Goal: Information Seeking & Learning: Learn about a topic

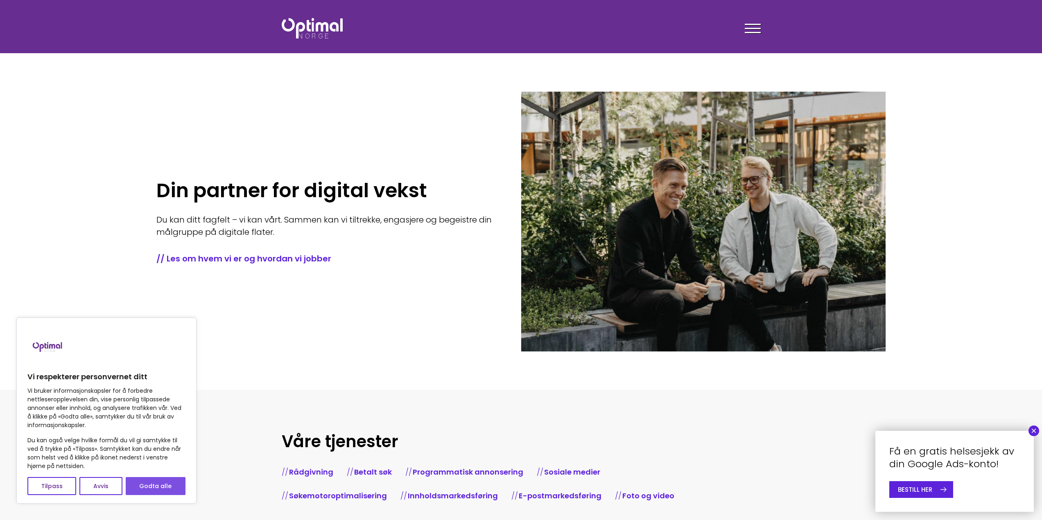
click at [150, 485] on button "Godta alle" at bounding box center [156, 486] width 60 height 18
checkbox input "true"
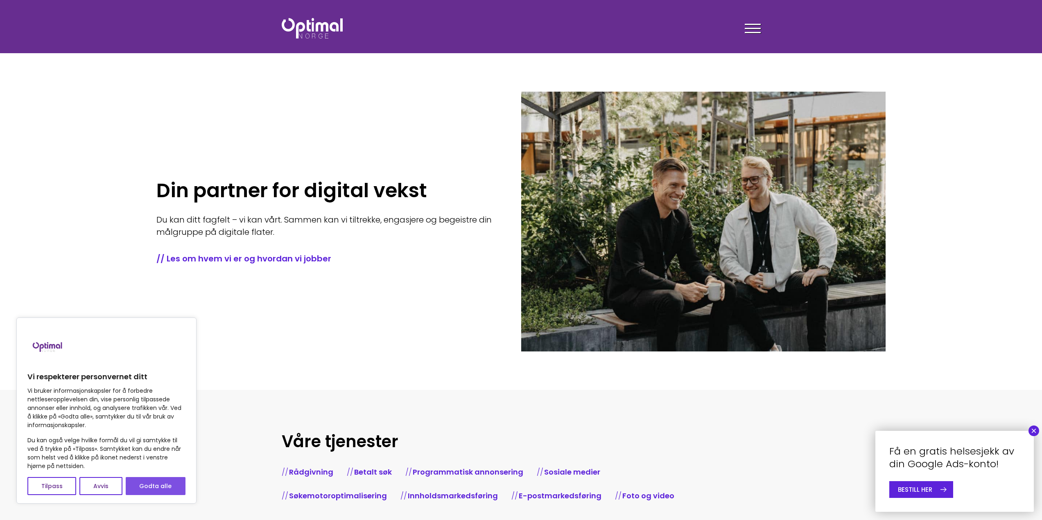
checkbox input "true"
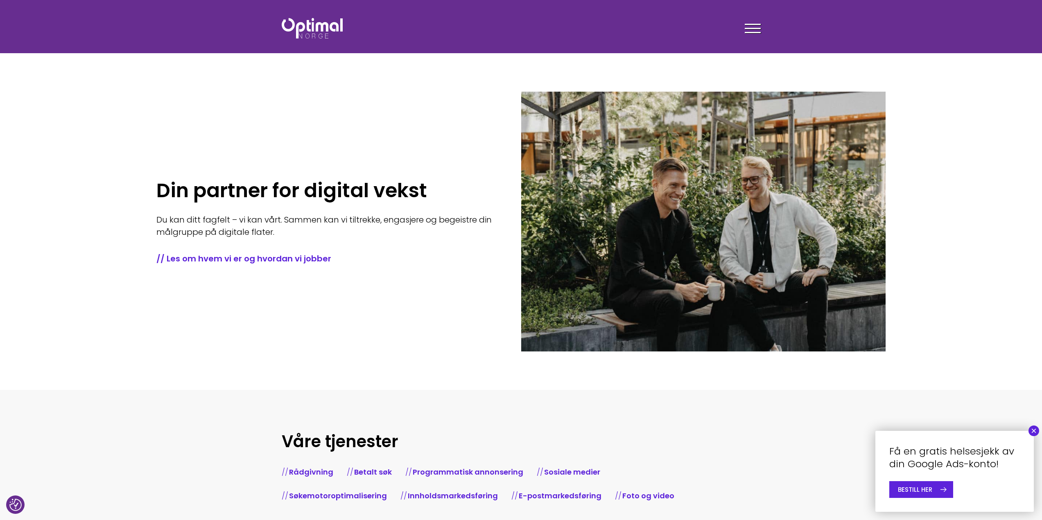
click at [1031, 431] on button "×" at bounding box center [1033, 431] width 11 height 11
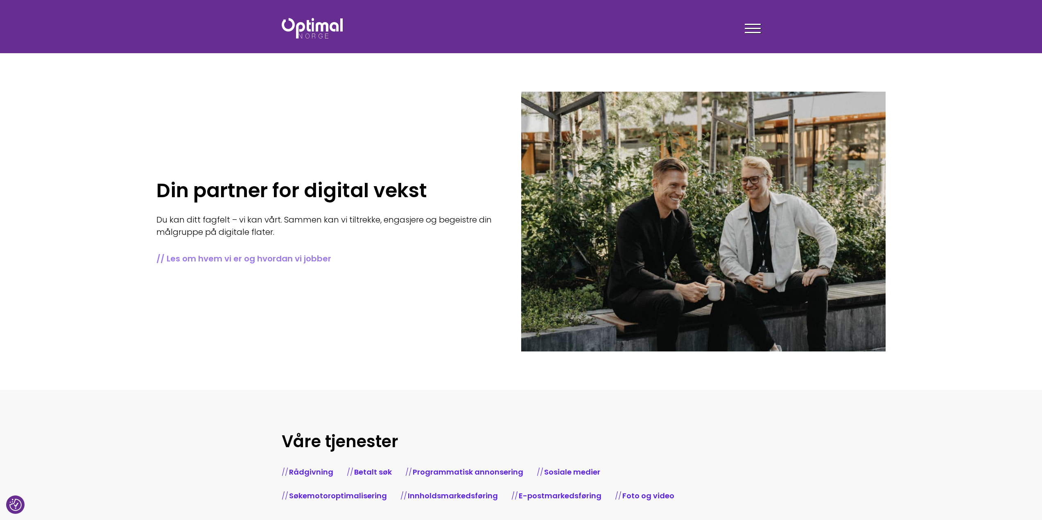
click at [302, 261] on link "// Les om hvem vi er og hvordan vi jobber" at bounding box center [326, 258] width 340 height 11
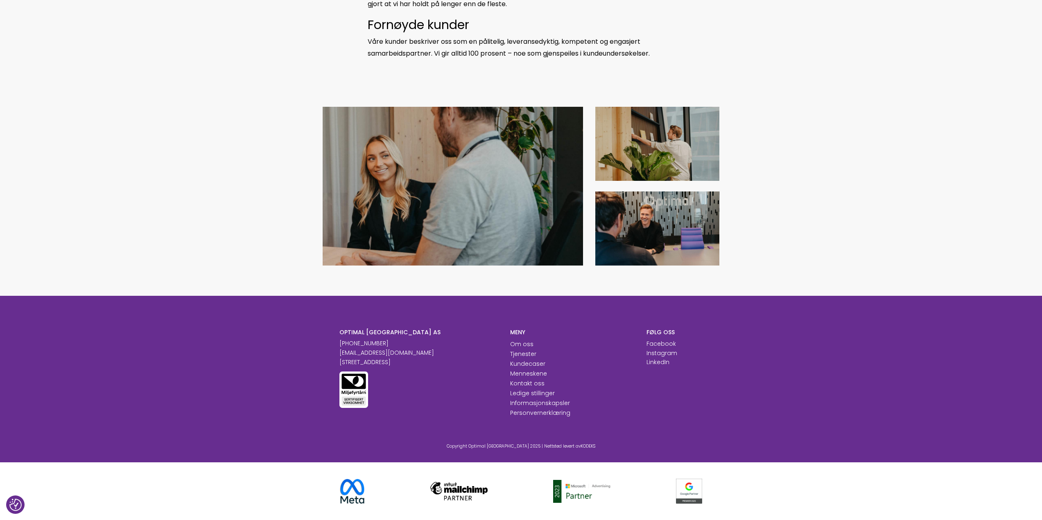
scroll to position [605, 0]
click at [519, 343] on link "Om oss" at bounding box center [521, 344] width 23 height 8
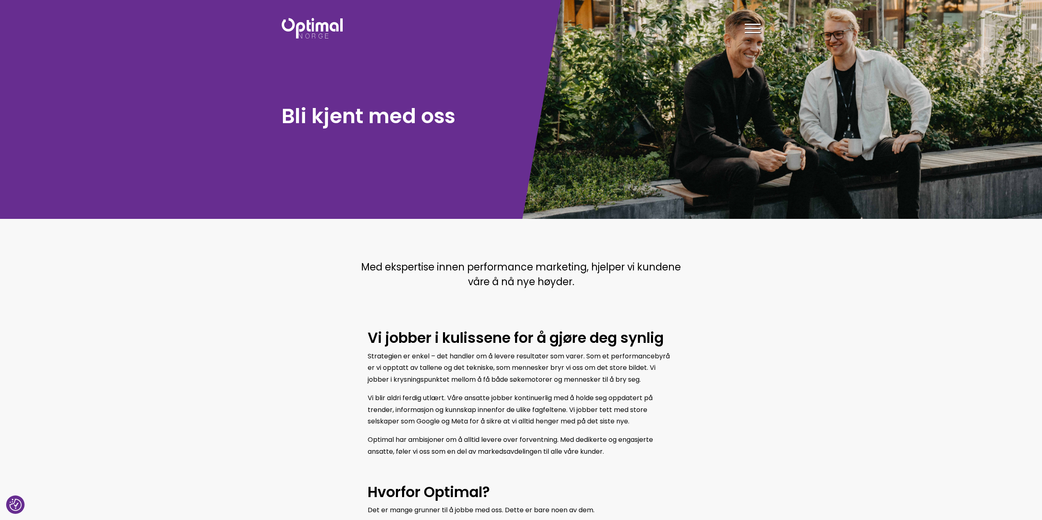
click at [752, 33] on div at bounding box center [752, 30] width 16 height 20
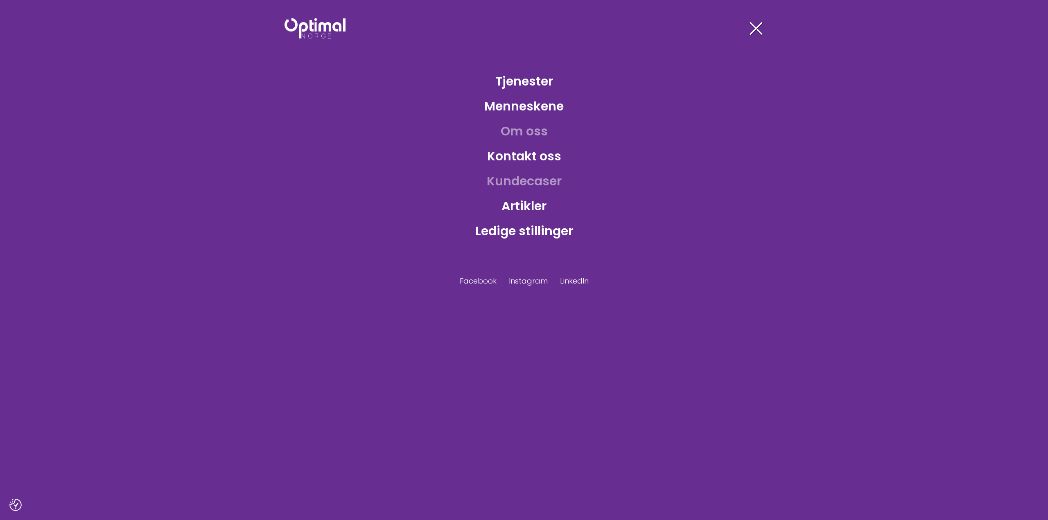
click at [529, 185] on link "Kundecaser" at bounding box center [524, 181] width 88 height 27
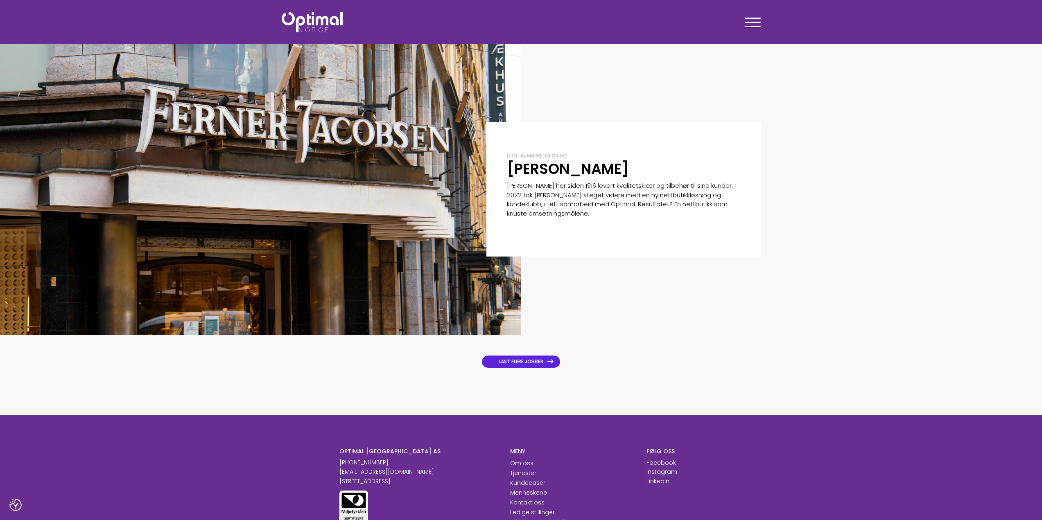
scroll to position [780, 0]
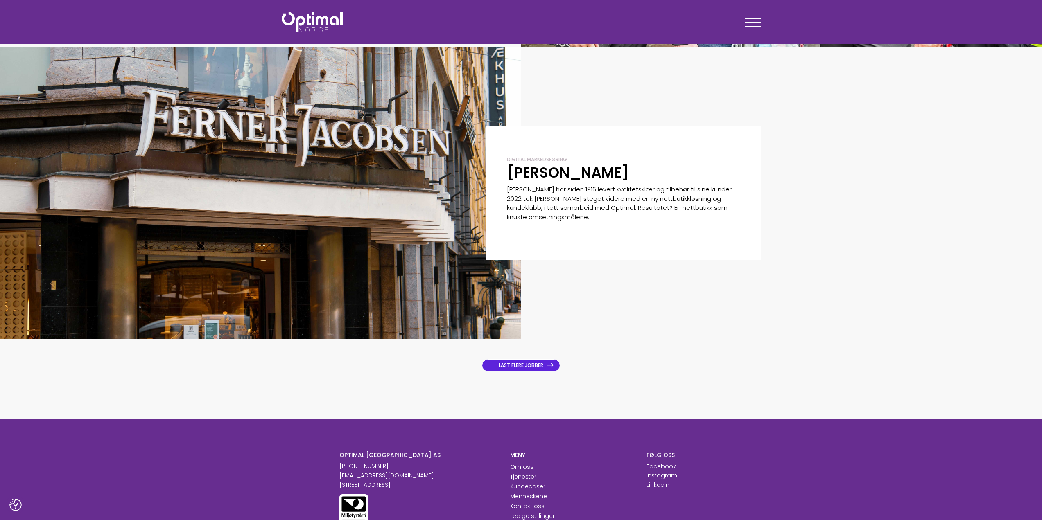
click at [508, 363] on link "LAST FLERE JOBBER" at bounding box center [521, 365] width 78 height 12
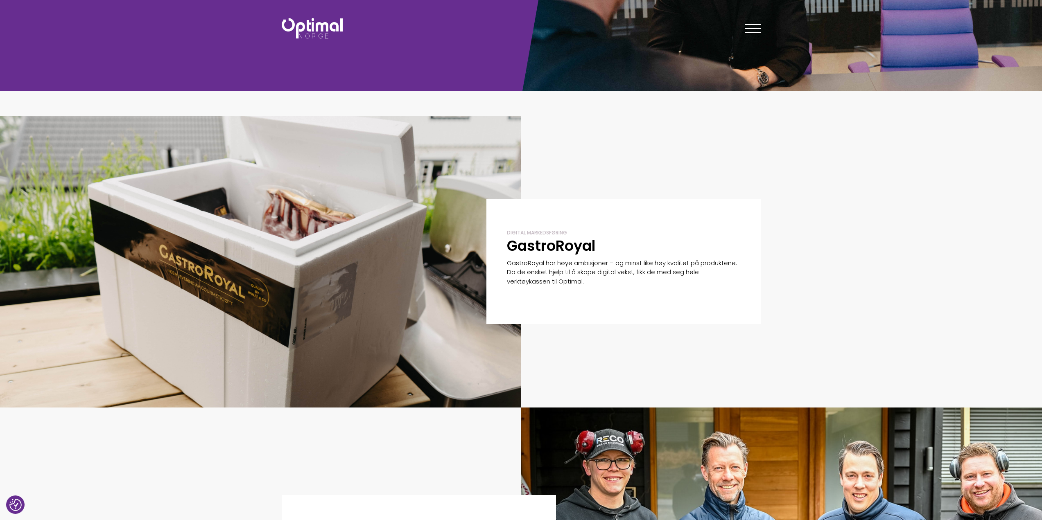
scroll to position [0, 0]
